Goal: Task Accomplishment & Management: Complete application form

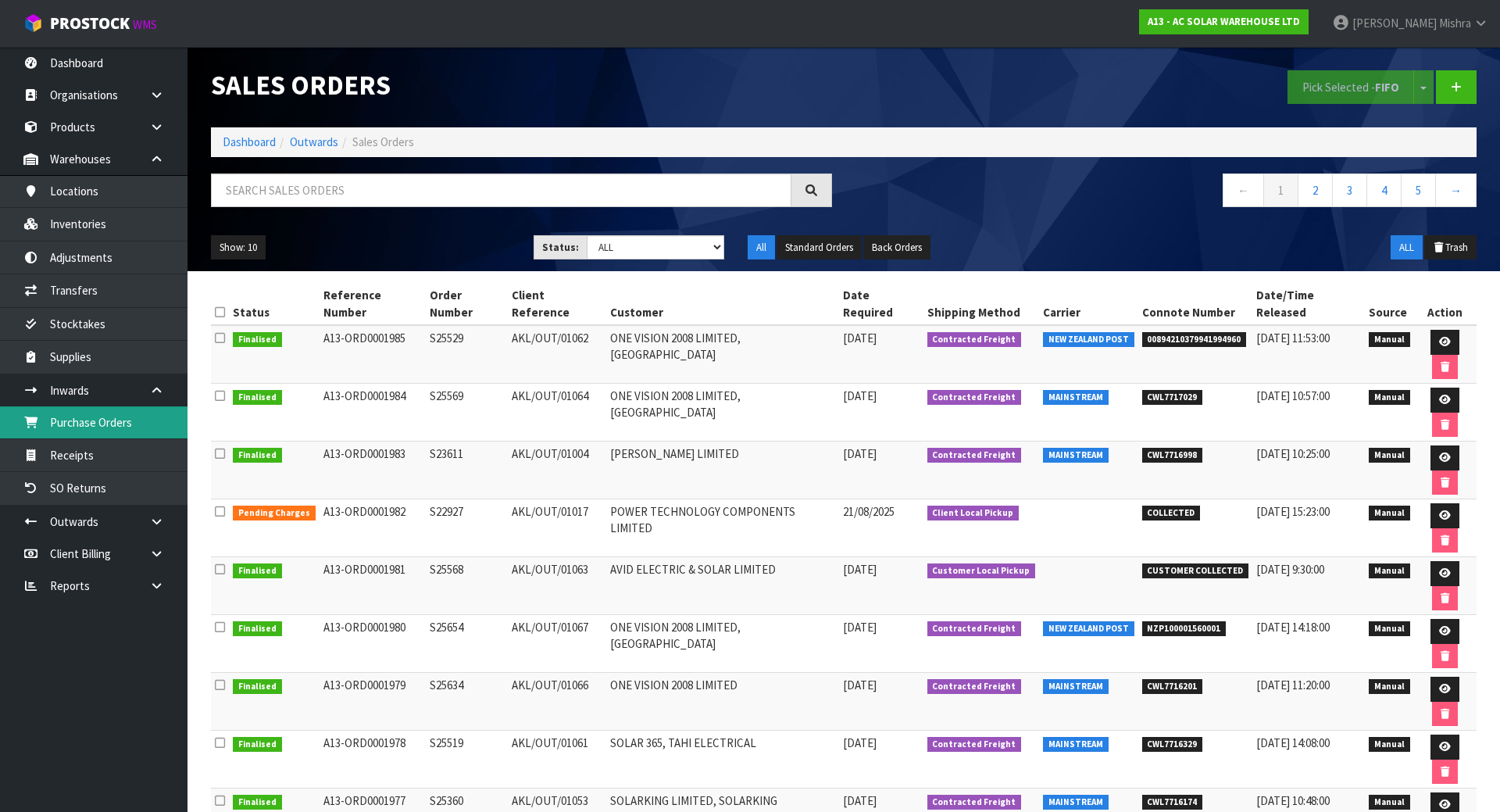
click at [148, 414] on link "Purchase Orders" at bounding box center [93, 422] width 188 height 32
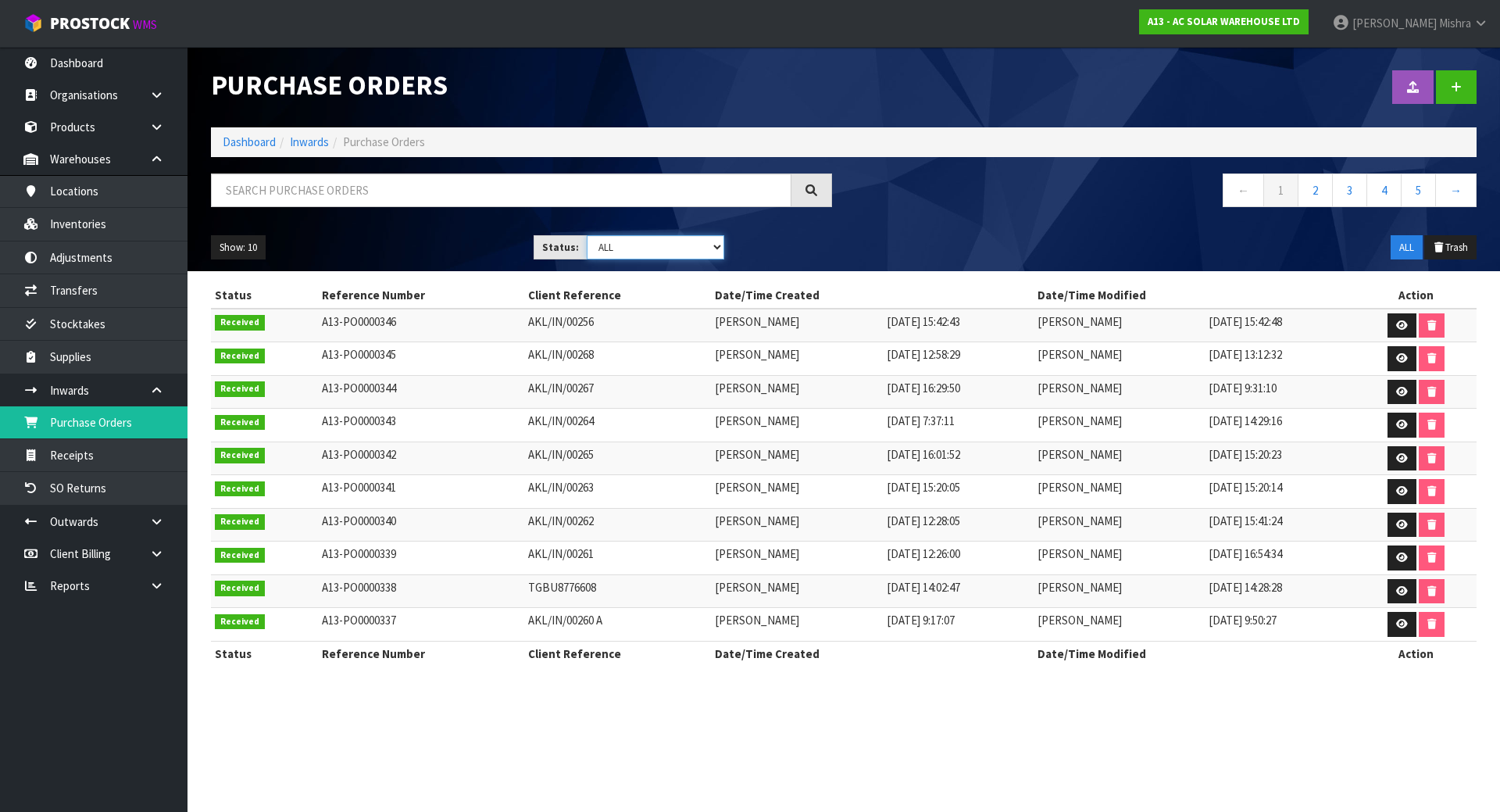
click at [664, 257] on select "Draft Pending Received Cancelled ALL" at bounding box center [656, 247] width 138 height 24
click at [587, 235] on select "Draft Pending Received Cancelled ALL" at bounding box center [656, 247] width 138 height 24
click at [654, 279] on section "Status Reference Number Client Reference Date/Time Created Date/Time Modified A…" at bounding box center [843, 482] width 1312 height 423
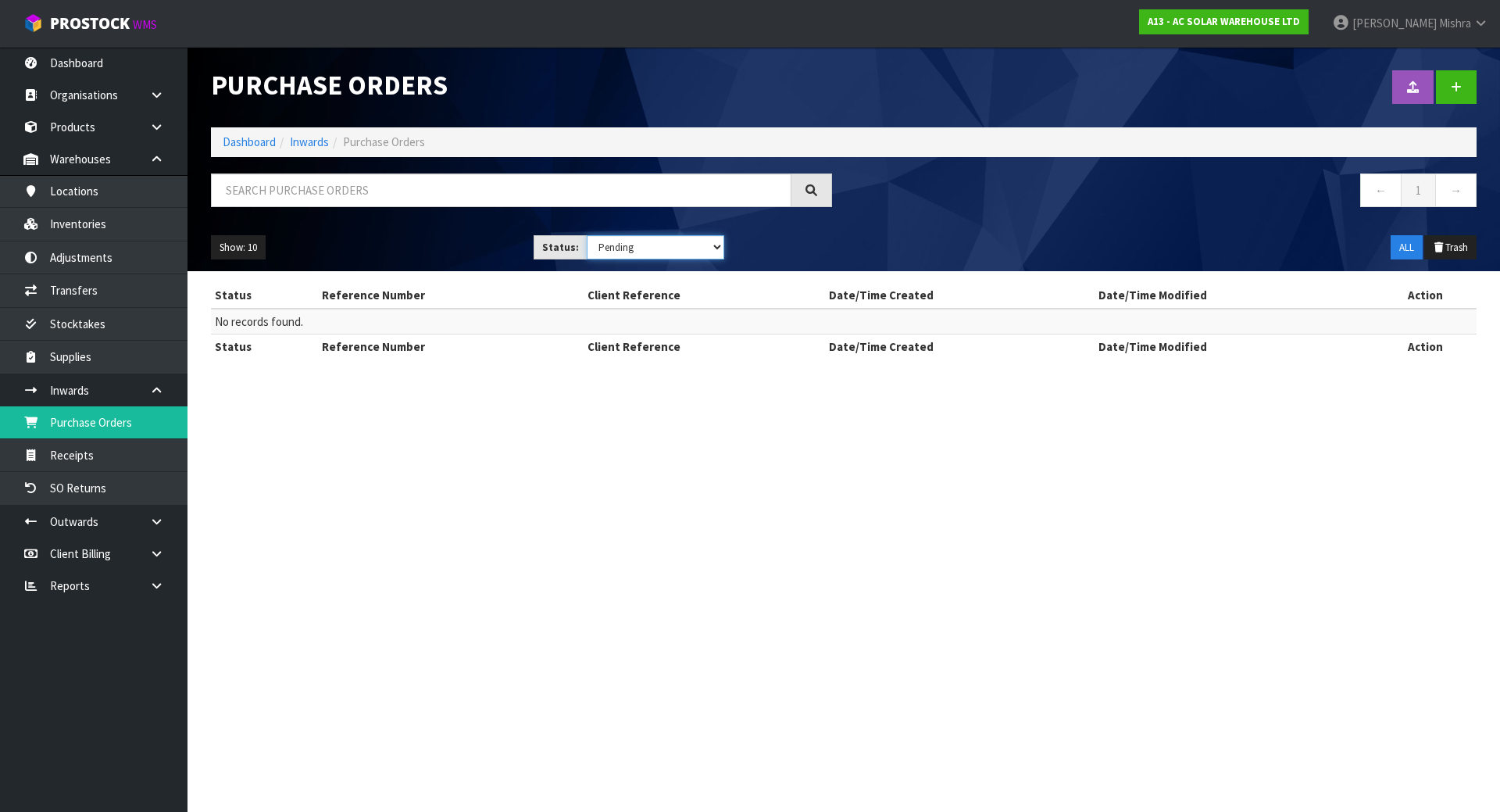
click at [671, 248] on select "Draft Pending Received Cancelled ALL" at bounding box center [656, 247] width 138 height 24
select select "string:0"
click at [587, 235] on select "Draft Pending Received Cancelled ALL" at bounding box center [656, 247] width 138 height 24
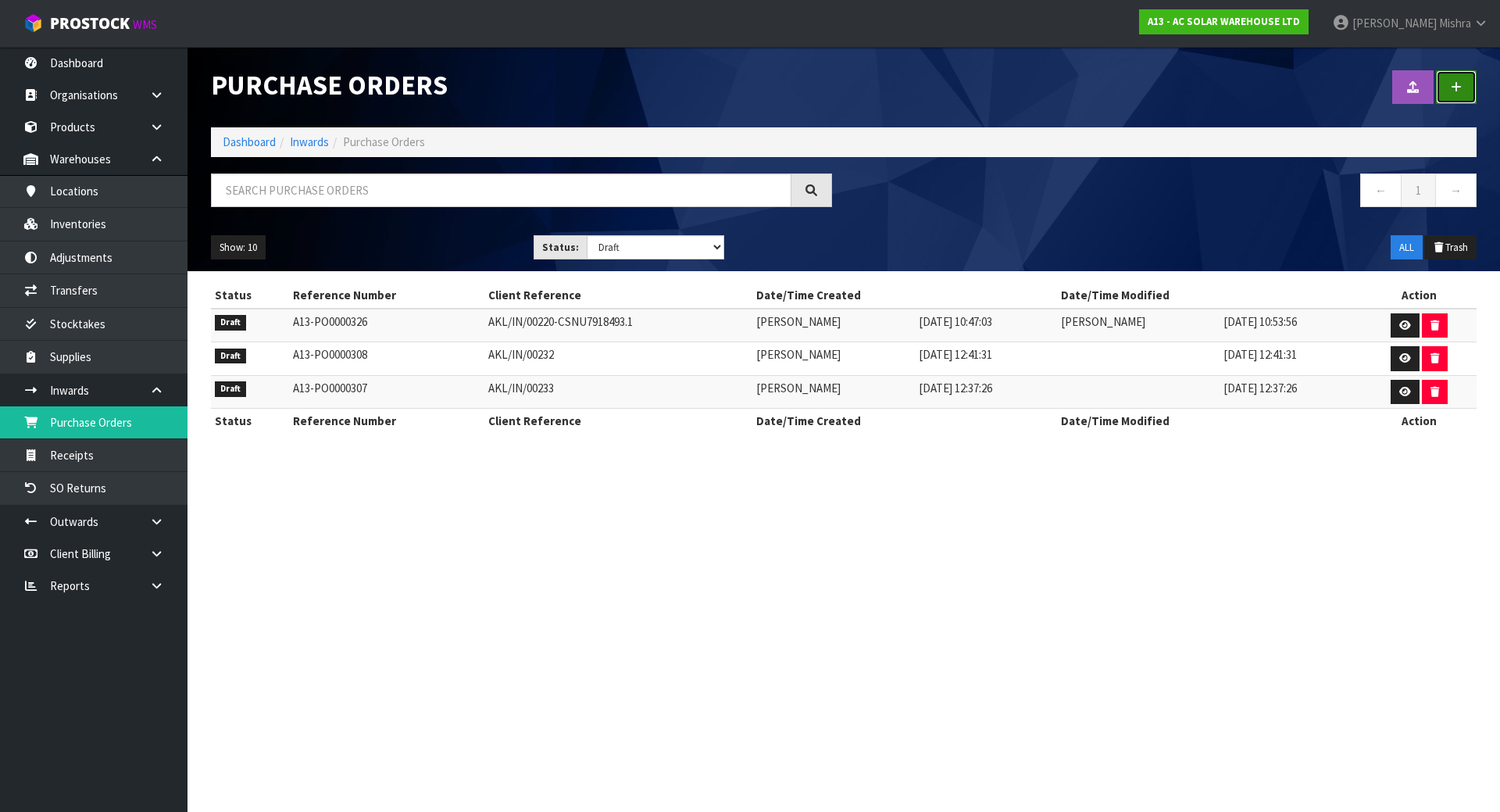
click at [1454, 85] on icon at bounding box center [1456, 86] width 11 height 12
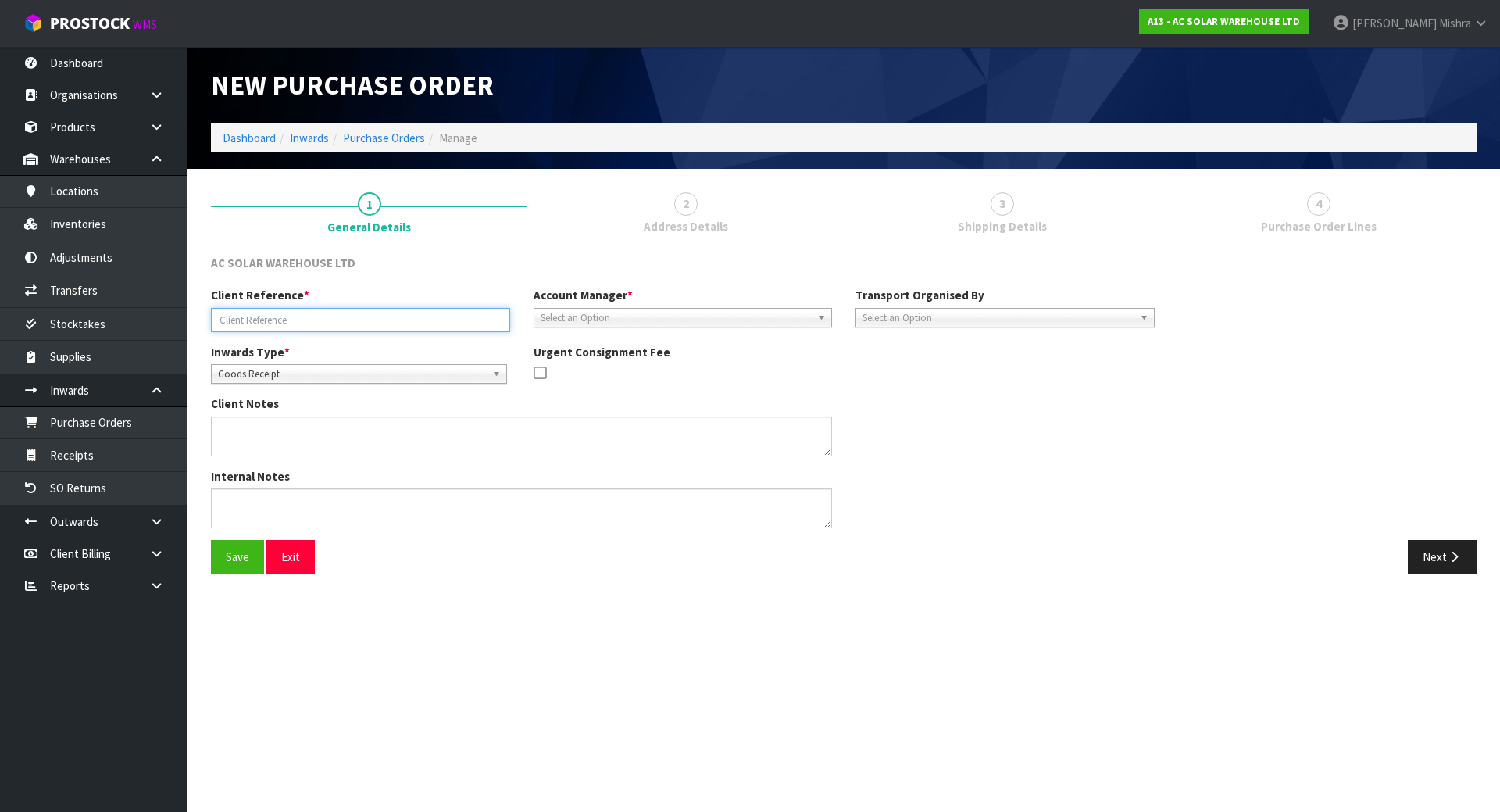
click at [251, 321] on input "text" at bounding box center [360, 320] width 299 height 24
paste input "AKL/IN/00271"
type input "AKL/IN/00271"
click at [619, 316] on span "Select an Option" at bounding box center [676, 318] width 271 height 19
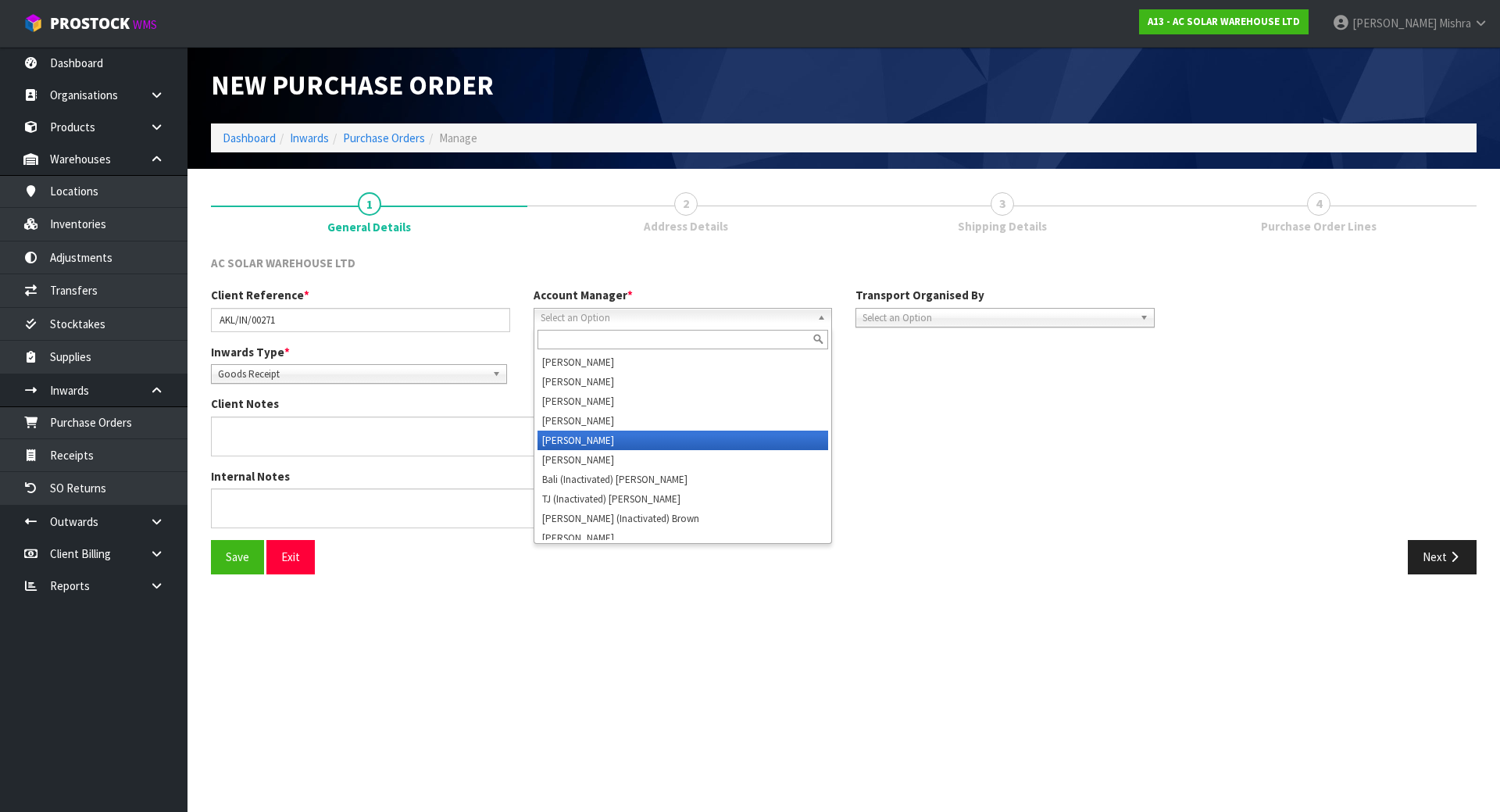
click at [618, 443] on li "[PERSON_NAME]" at bounding box center [683, 440] width 291 height 20
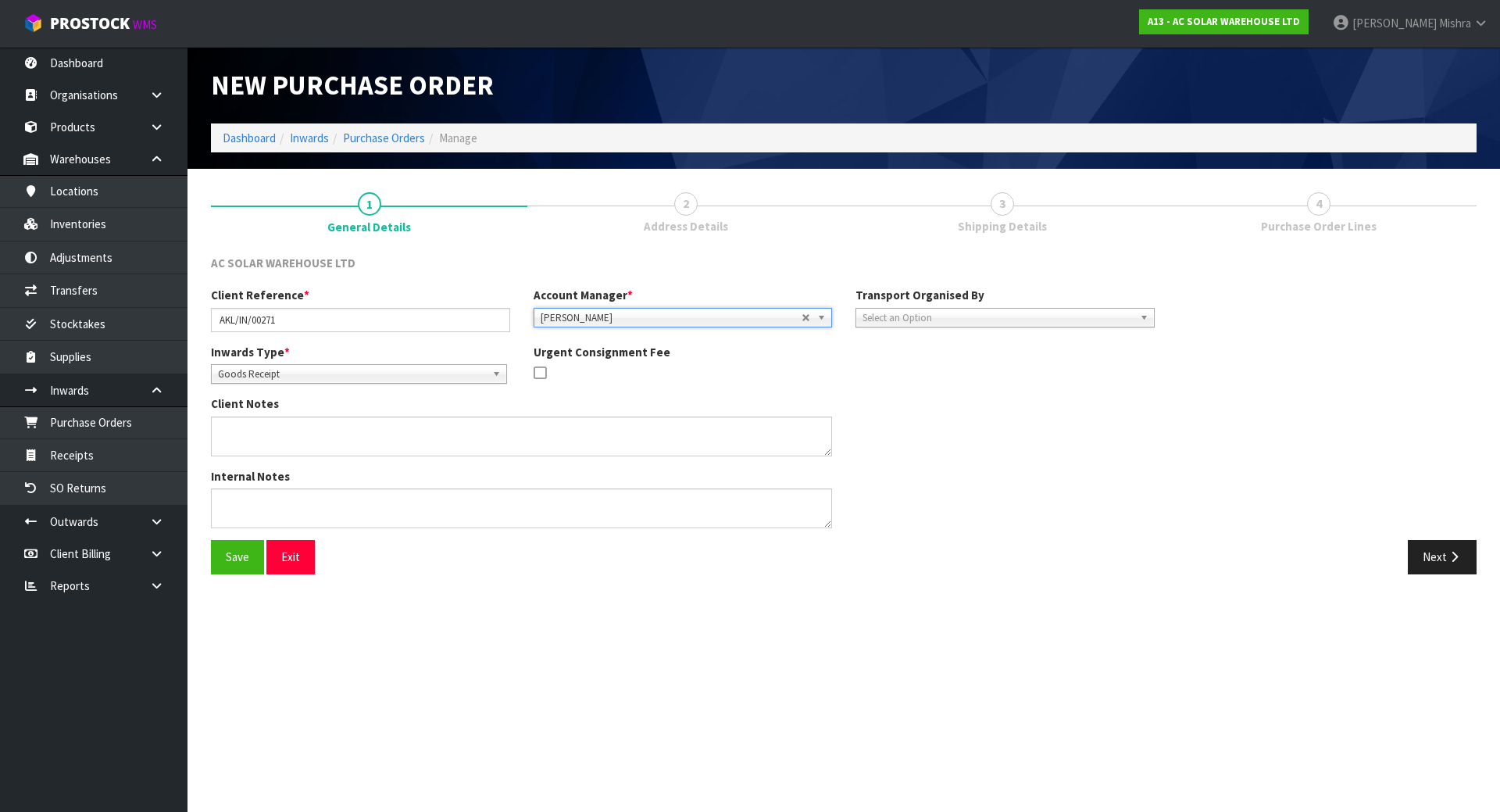
click at [914, 310] on span "Select an Option" at bounding box center [998, 318] width 271 height 19
click at [915, 408] on li "Client" at bounding box center [1005, 402] width 291 height 20
click at [1442, 540] on button "Next" at bounding box center [1442, 556] width 69 height 33
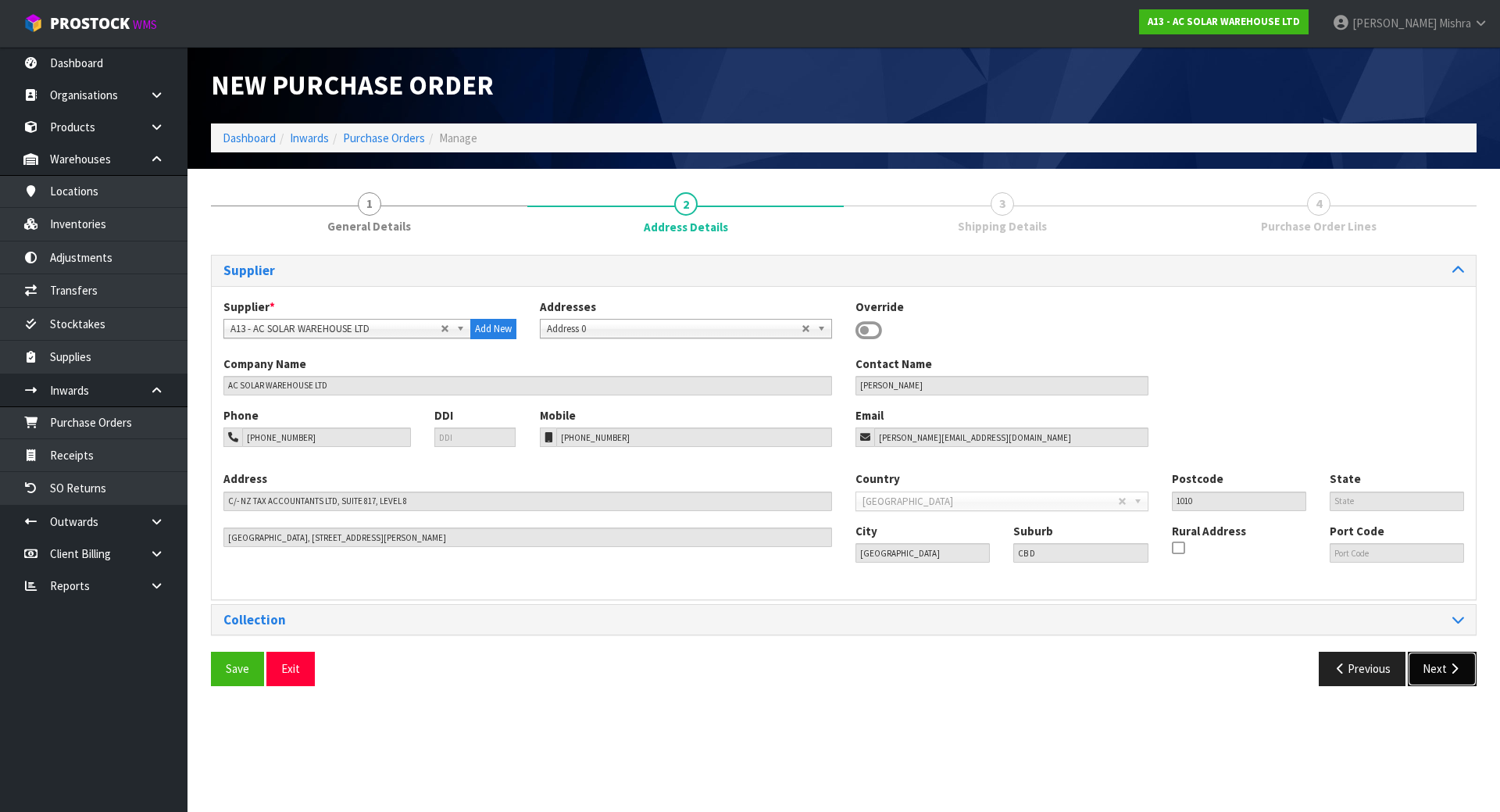
click at [1434, 684] on button "Next" at bounding box center [1442, 667] width 69 height 33
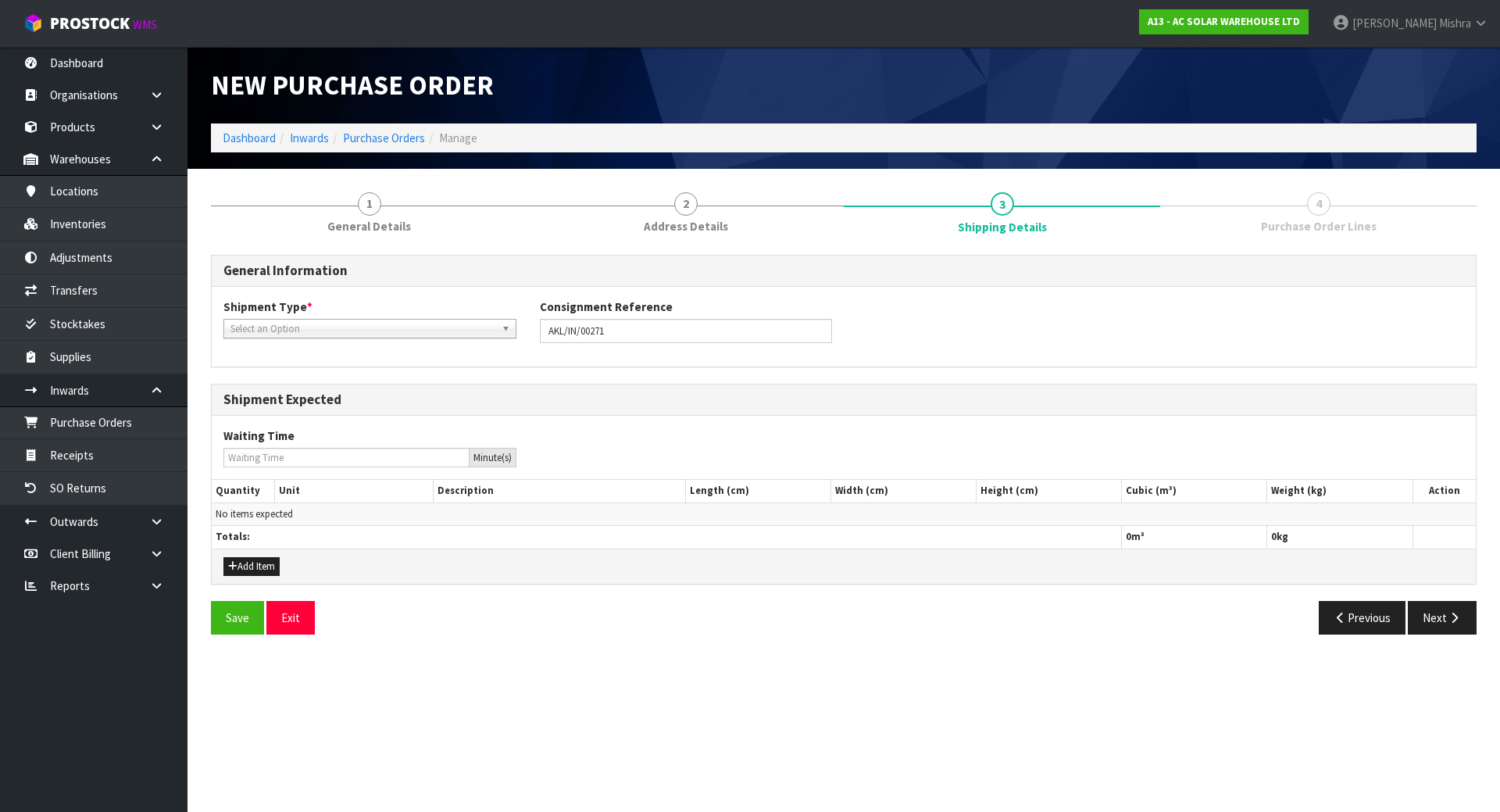
click at [321, 313] on div "Shipment Type * LCL National LCL International FCL-20ft FCL-40ft Select an Opti…" at bounding box center [370, 318] width 316 height 40
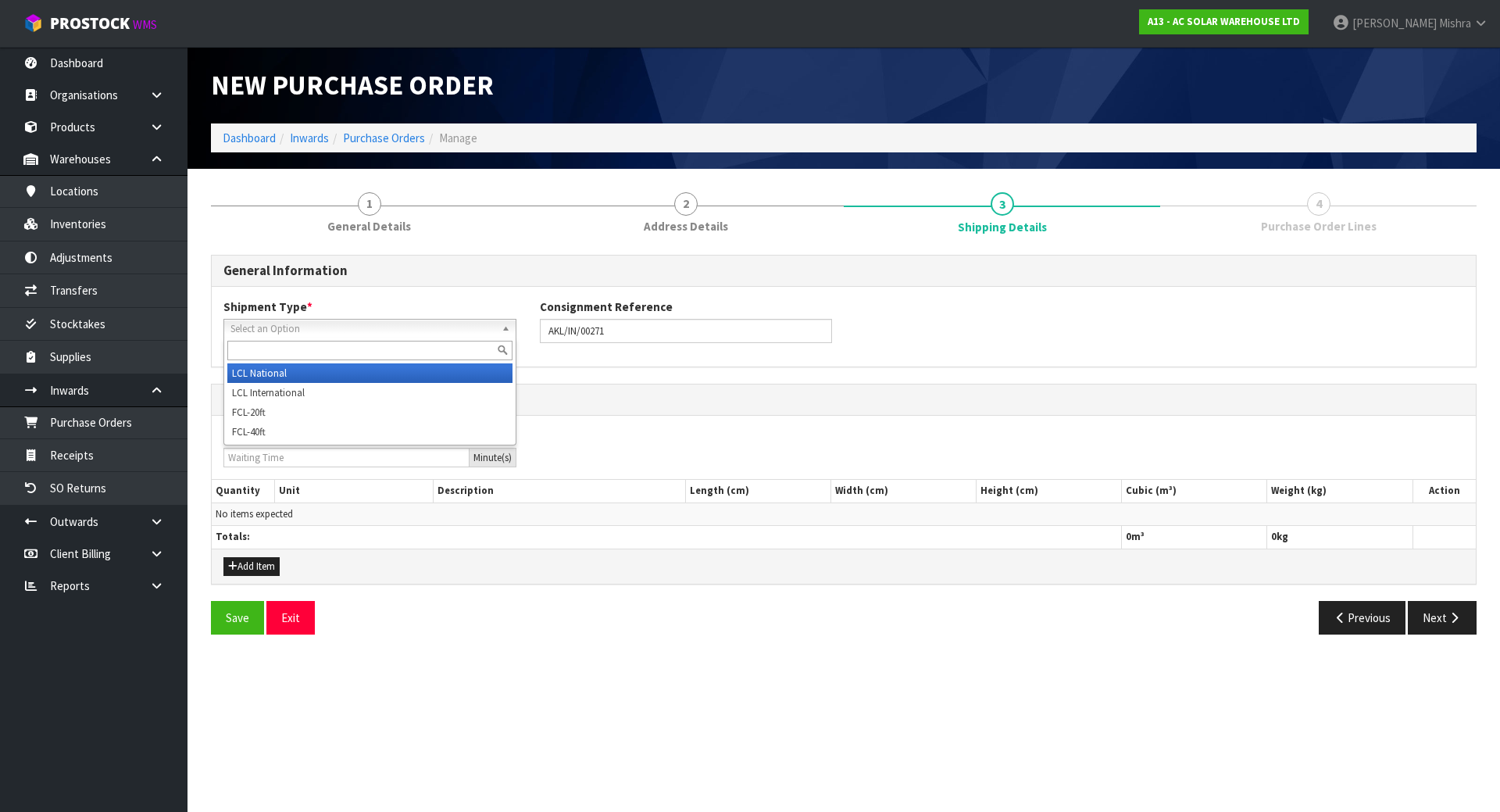
click at [312, 327] on span "Select an Option" at bounding box center [363, 329] width 265 height 19
click at [293, 380] on li "LCL National" at bounding box center [369, 373] width 285 height 20
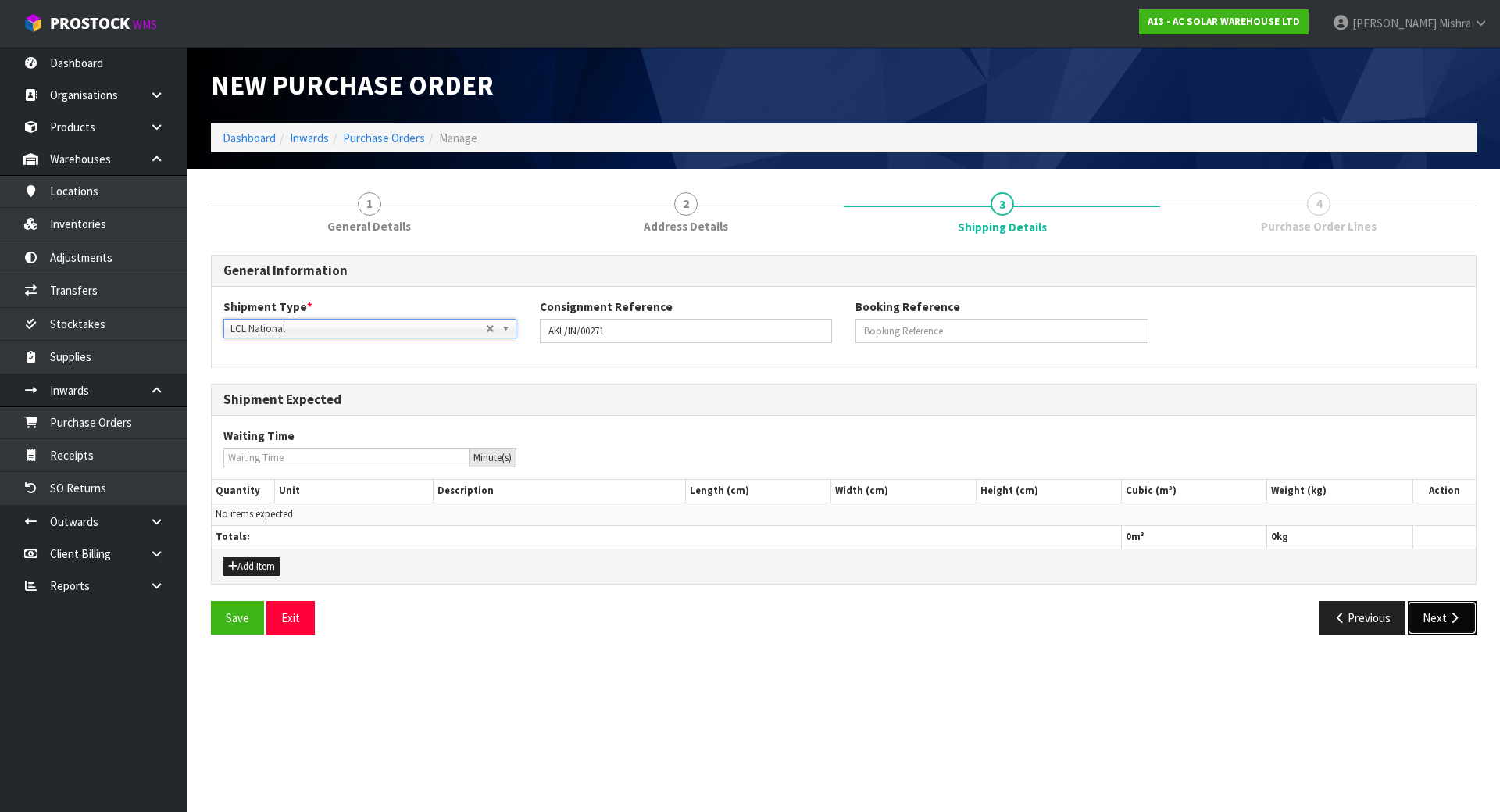
click at [1432, 615] on button "Next" at bounding box center [1442, 617] width 69 height 33
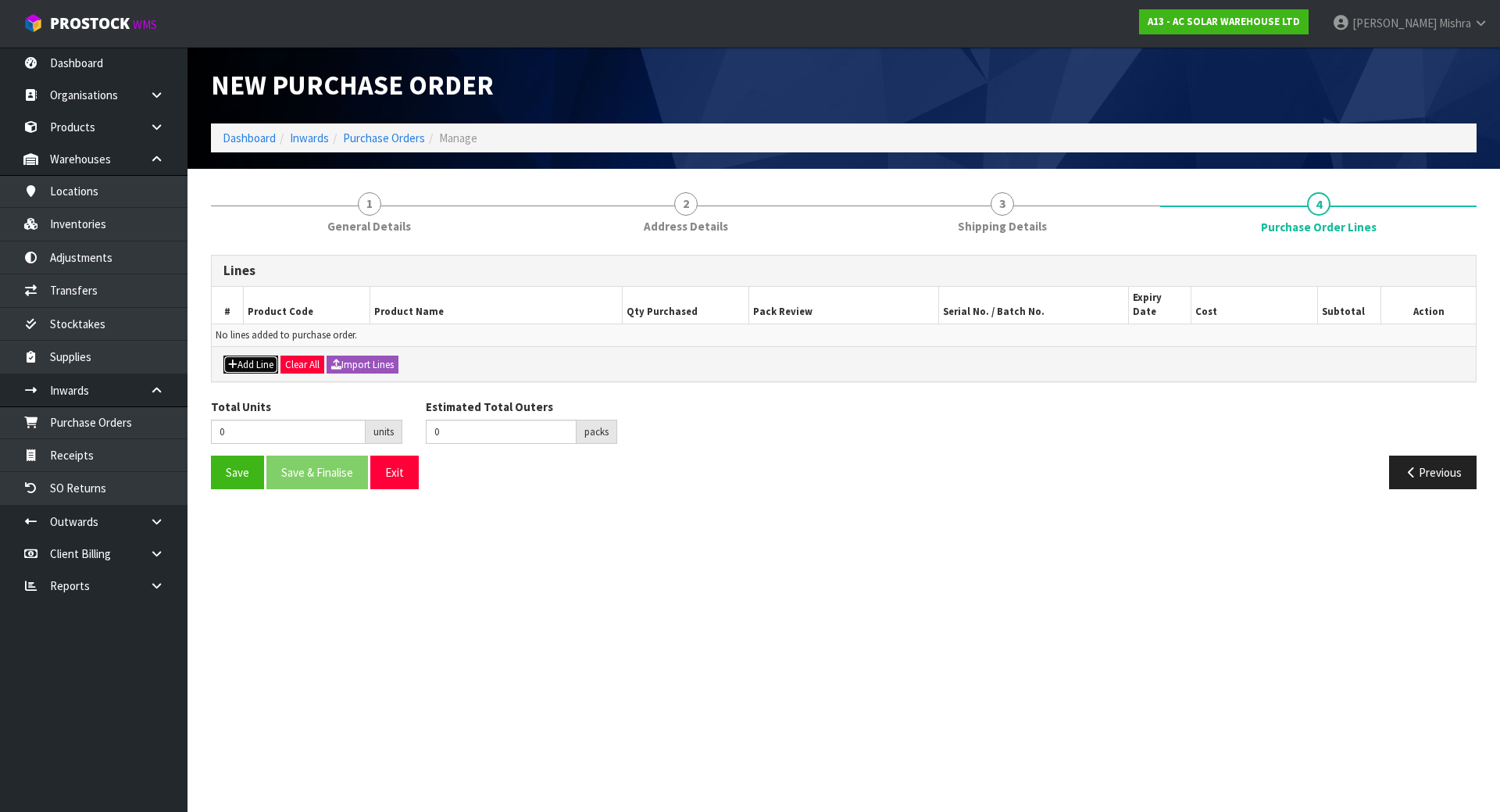
click at [256, 356] on button "Add Line" at bounding box center [251, 365] width 55 height 19
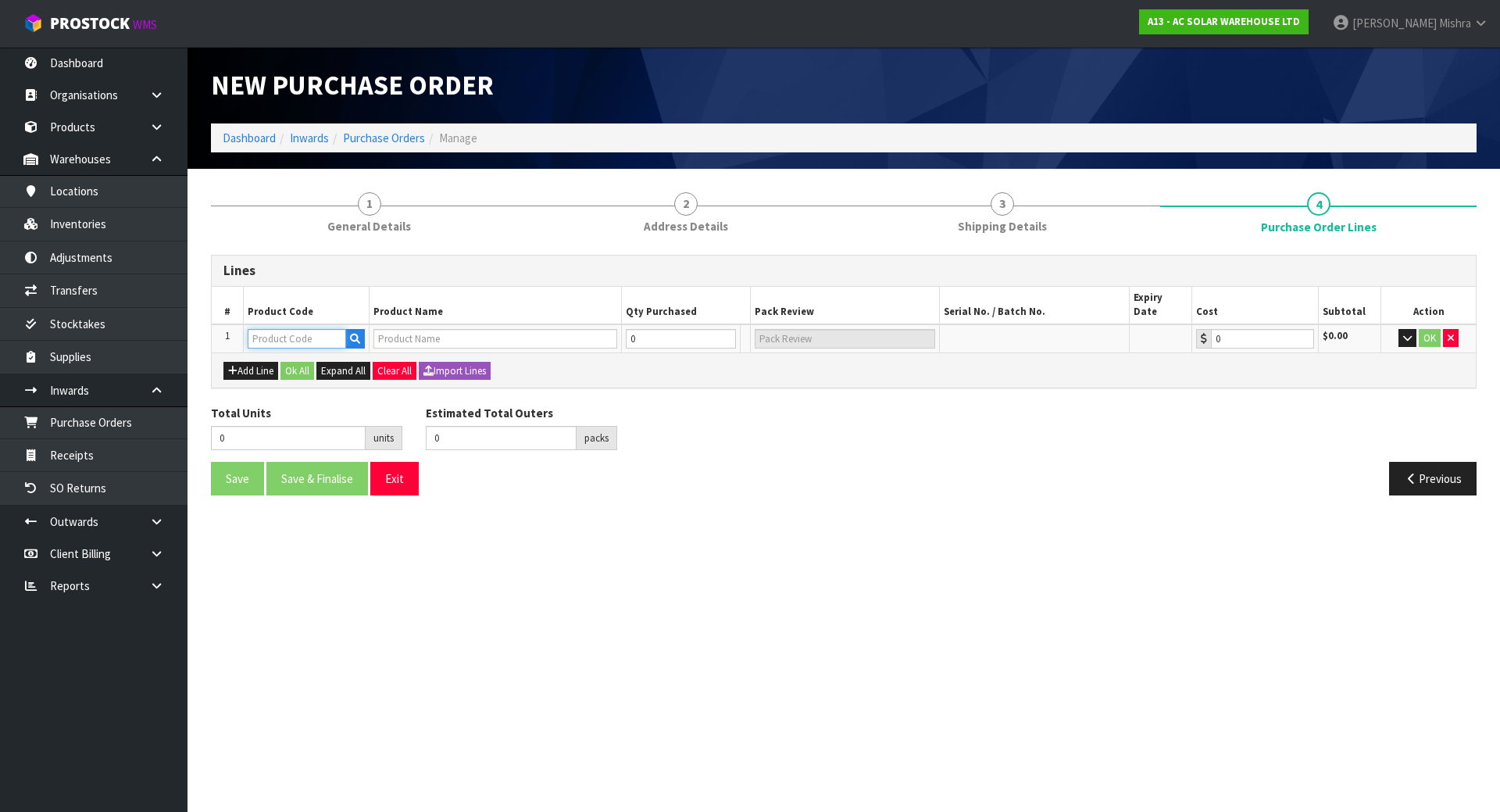
click at [276, 329] on input "text" at bounding box center [297, 339] width 99 height 20
click at [286, 329] on input "text" at bounding box center [297, 339] width 99 height 20
type input "3682"
type input "SUNGROW 6KW SINGLE PHASE HYBRID STORAGE INVERTER ADA VERSION - SUITS SUNGROW BA…"
type input "0.00"
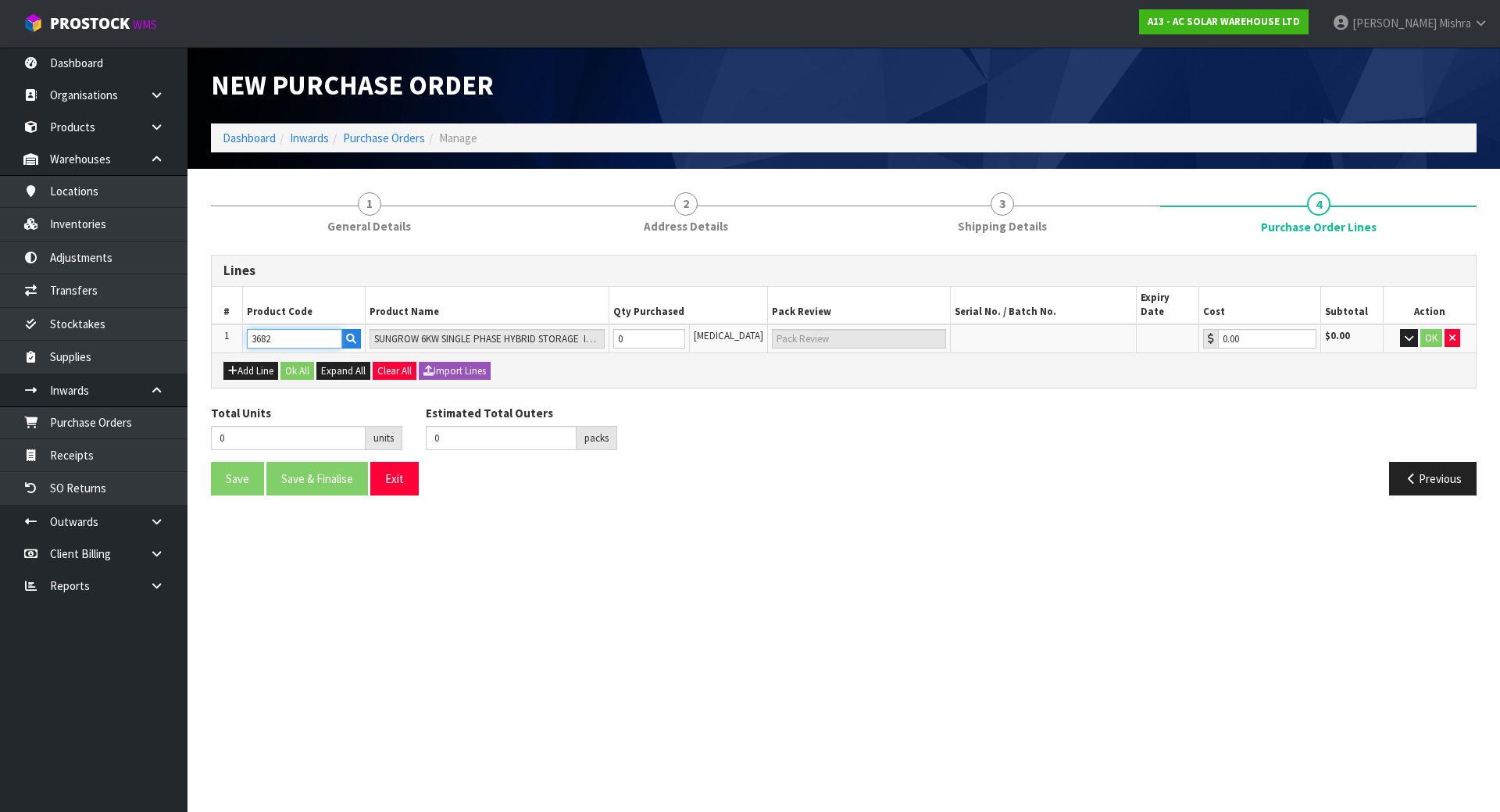
type input "3682"
click at [549, 324] on tr "1 3682 SUNGROW 6KW SINGLE PHASE HYBRID STORAGE INVERTER ADA VERSION - SUITS SUN…" at bounding box center [843, 339] width 1264 height 29
type input "1"
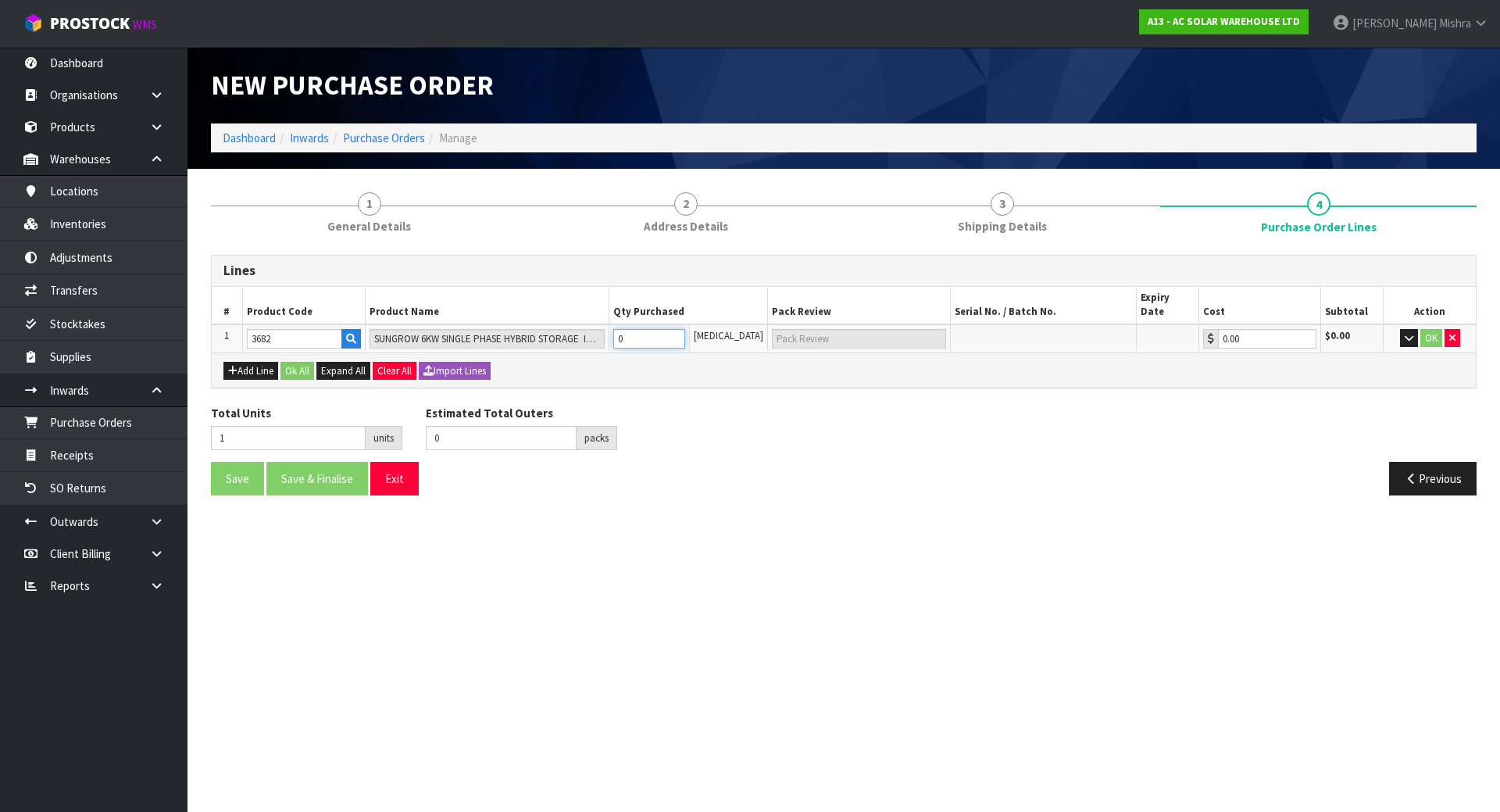
type input "1 CTN"
type input "1"
click at [292, 362] on button "Ok All" at bounding box center [296, 371] width 33 height 19
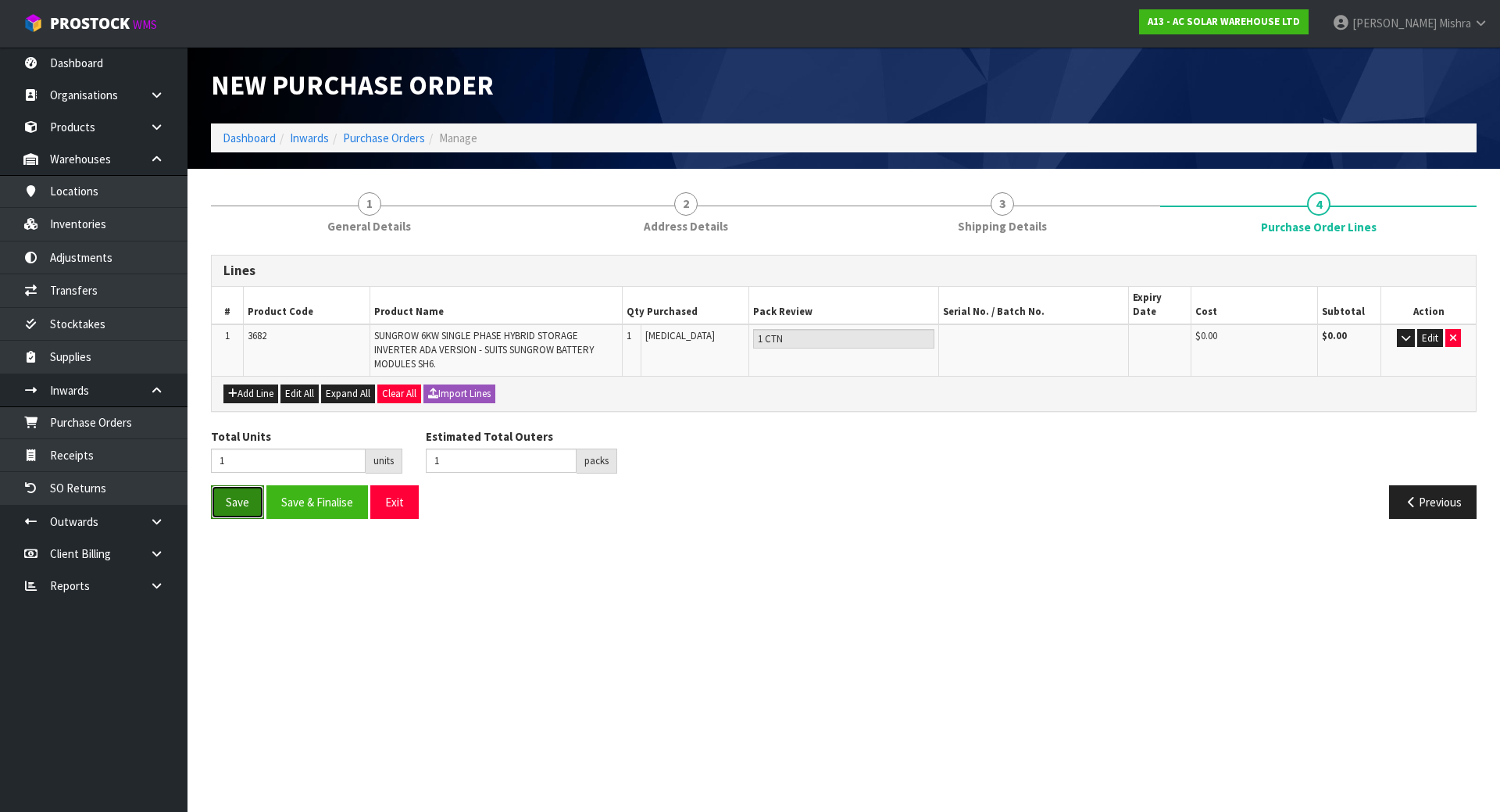
click at [225, 490] on button "Save" at bounding box center [237, 501] width 53 height 33
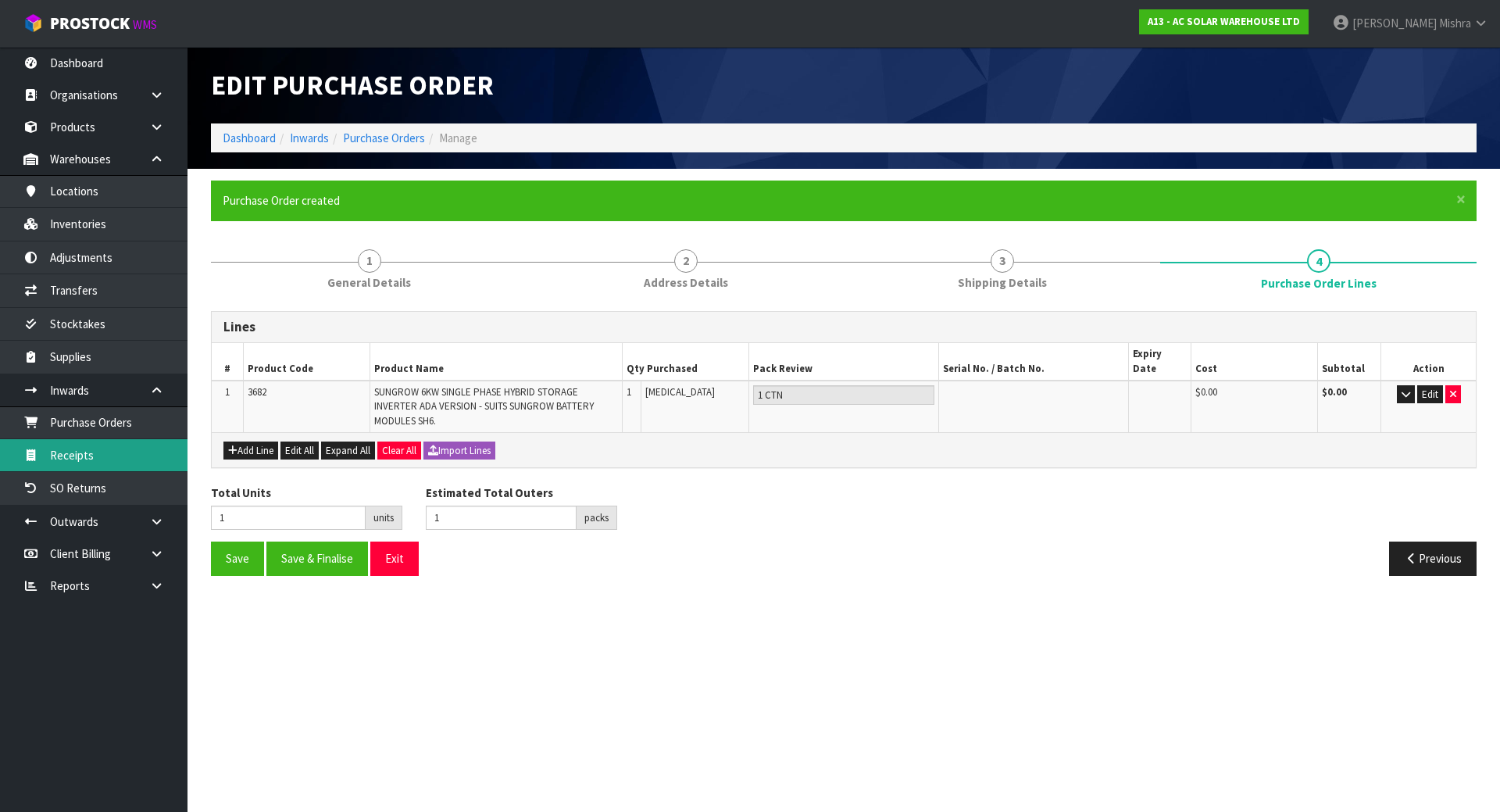
type input "0"
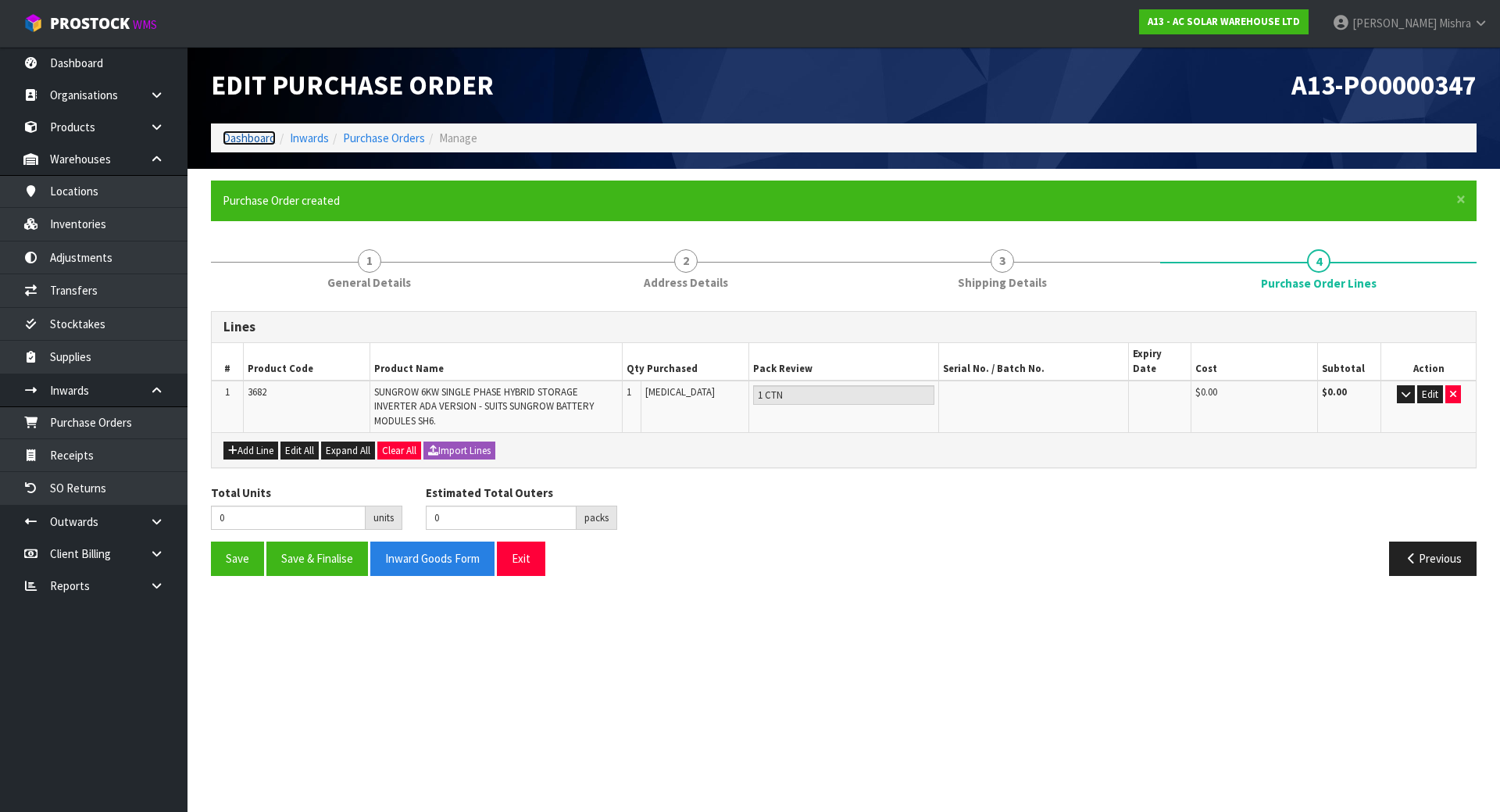
click at [260, 134] on link "Dashboard" at bounding box center [249, 137] width 53 height 15
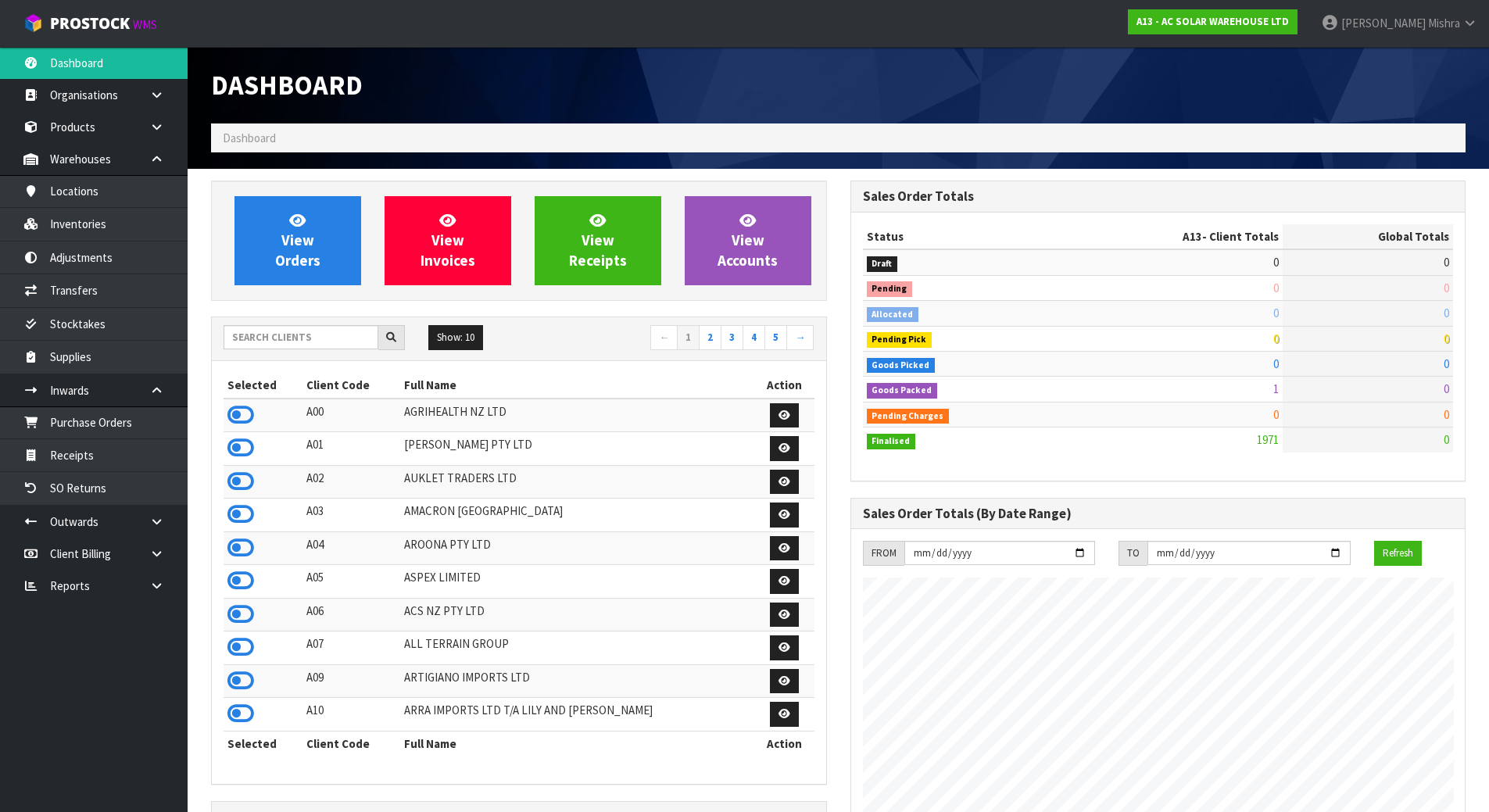
scroll to position [1301, 639]
